Goal: Task Accomplishment & Management: Manage account settings

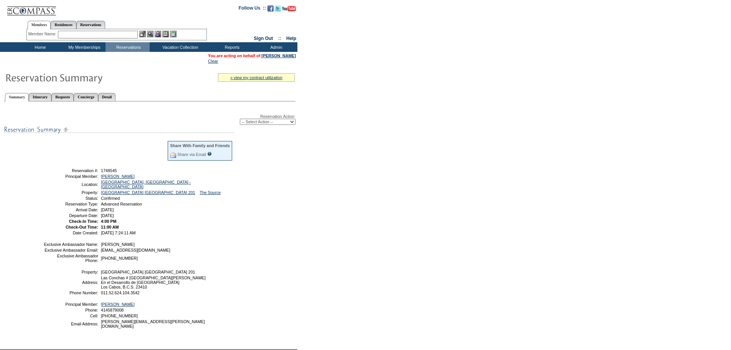
click at [261, 123] on select "-- Select Action -- Modify Reservation Dates Modify Reservation Cost Modify Occ…" at bounding box center [268, 122] width 56 height 6
select select "ChangeDates"
click at [240, 120] on select "-- Select Action -- Modify Reservation Dates Modify Reservation Cost Modify Occ…" at bounding box center [268, 122] width 56 height 6
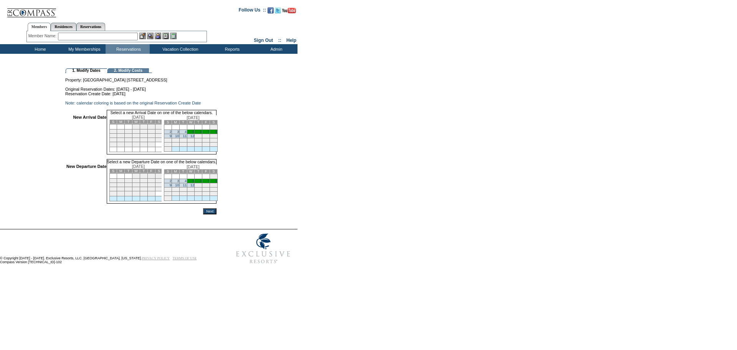
click at [194, 134] on link "5" at bounding box center [193, 132] width 2 height 4
click at [202, 183] on link "6" at bounding box center [201, 181] width 2 height 4
